Goal: Use online tool/utility: Use online tool/utility

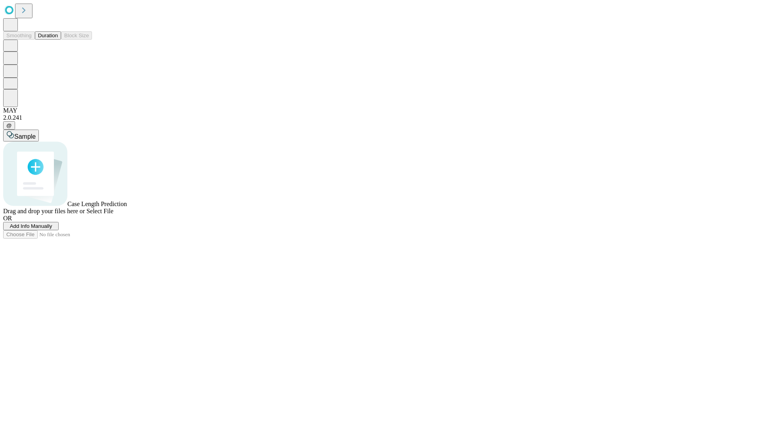
click at [58, 40] on button "Duration" at bounding box center [48, 35] width 26 height 8
click at [113, 214] on span "Select File" at bounding box center [99, 211] width 27 height 7
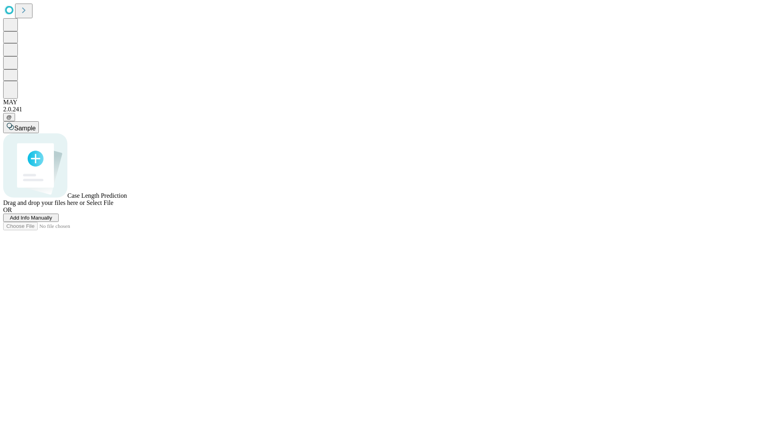
click at [113, 206] on span "Select File" at bounding box center [99, 202] width 27 height 7
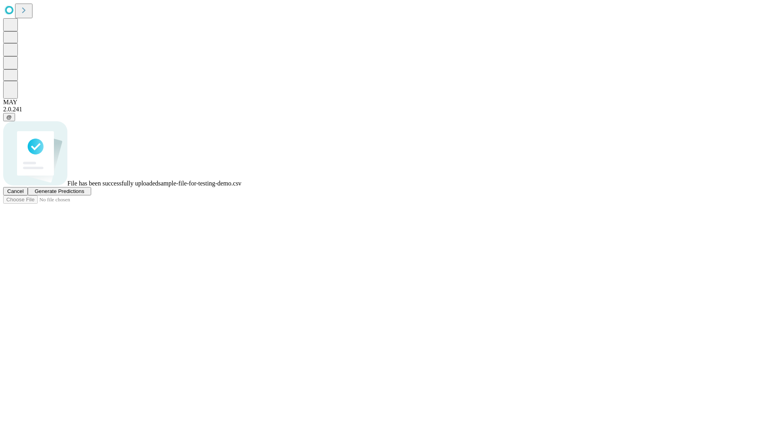
click at [84, 194] on span "Generate Predictions" at bounding box center [59, 191] width 50 height 6
